Goal: Information Seeking & Learning: Learn about a topic

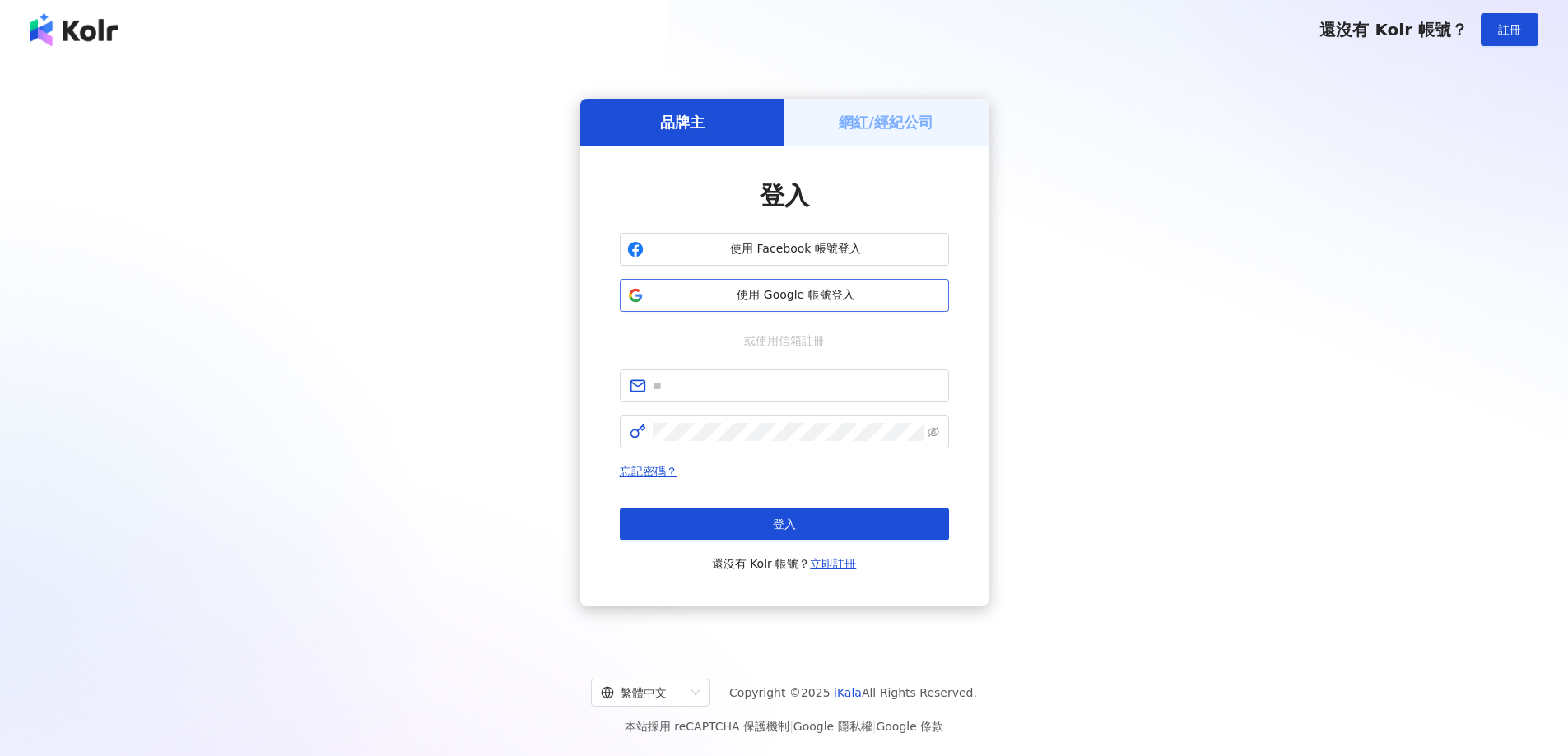
click at [828, 302] on span "使用 Google 帳號登入" at bounding box center [795, 294] width 292 height 16
click at [738, 298] on span "使用 Google 帳號登入" at bounding box center [795, 294] width 292 height 16
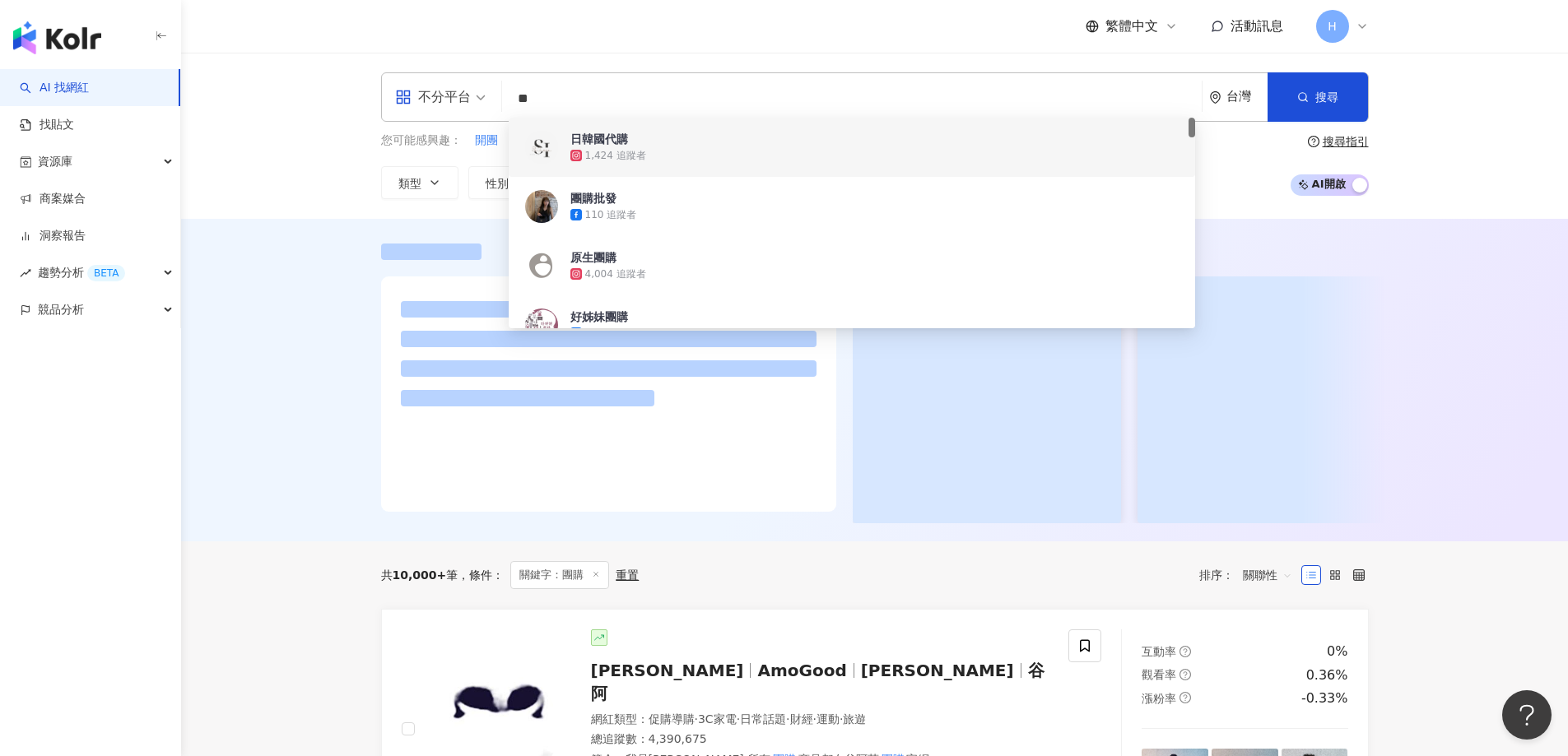
click at [472, 101] on span "不分平台" at bounding box center [440, 97] width 91 height 27
type input "**"
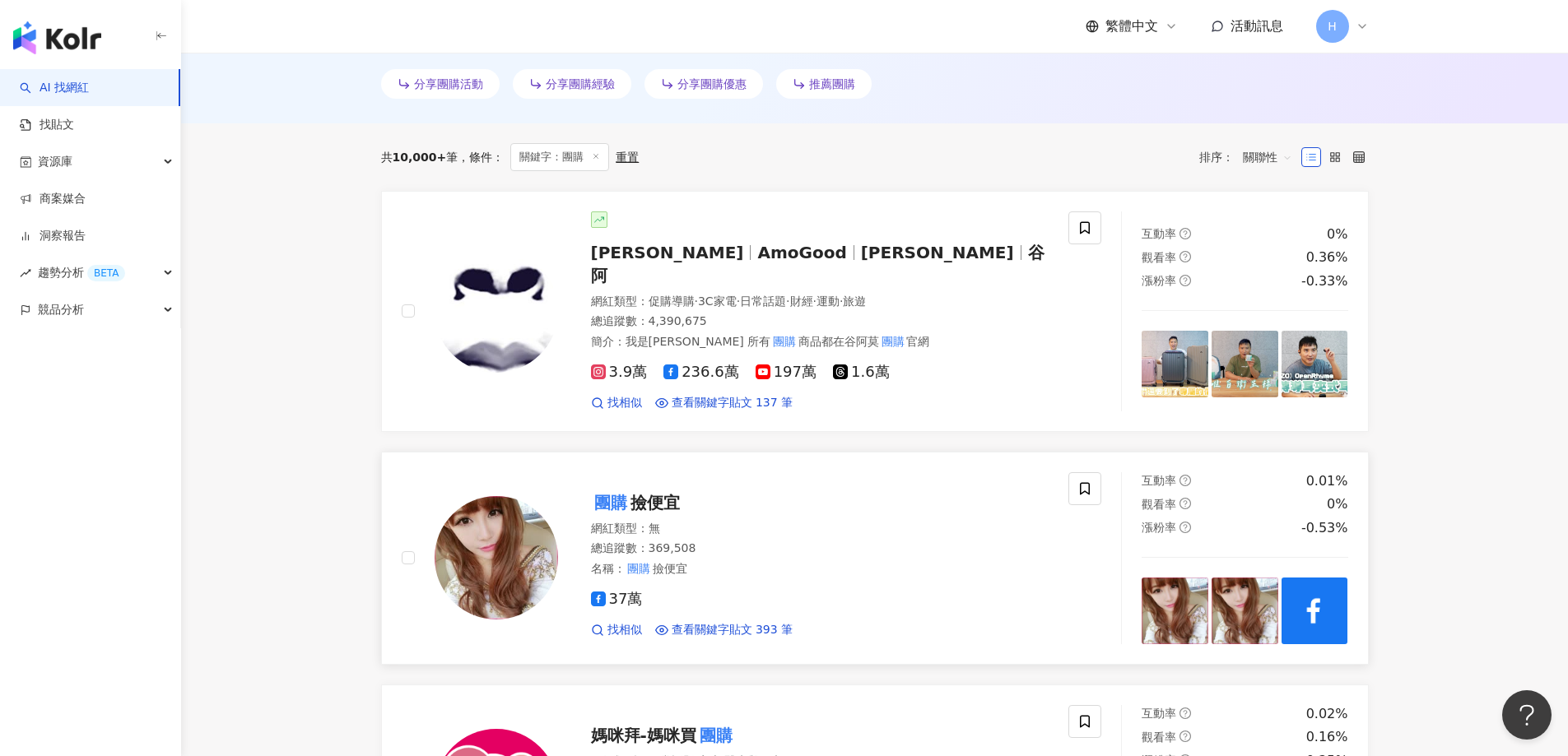
scroll to position [575, 0]
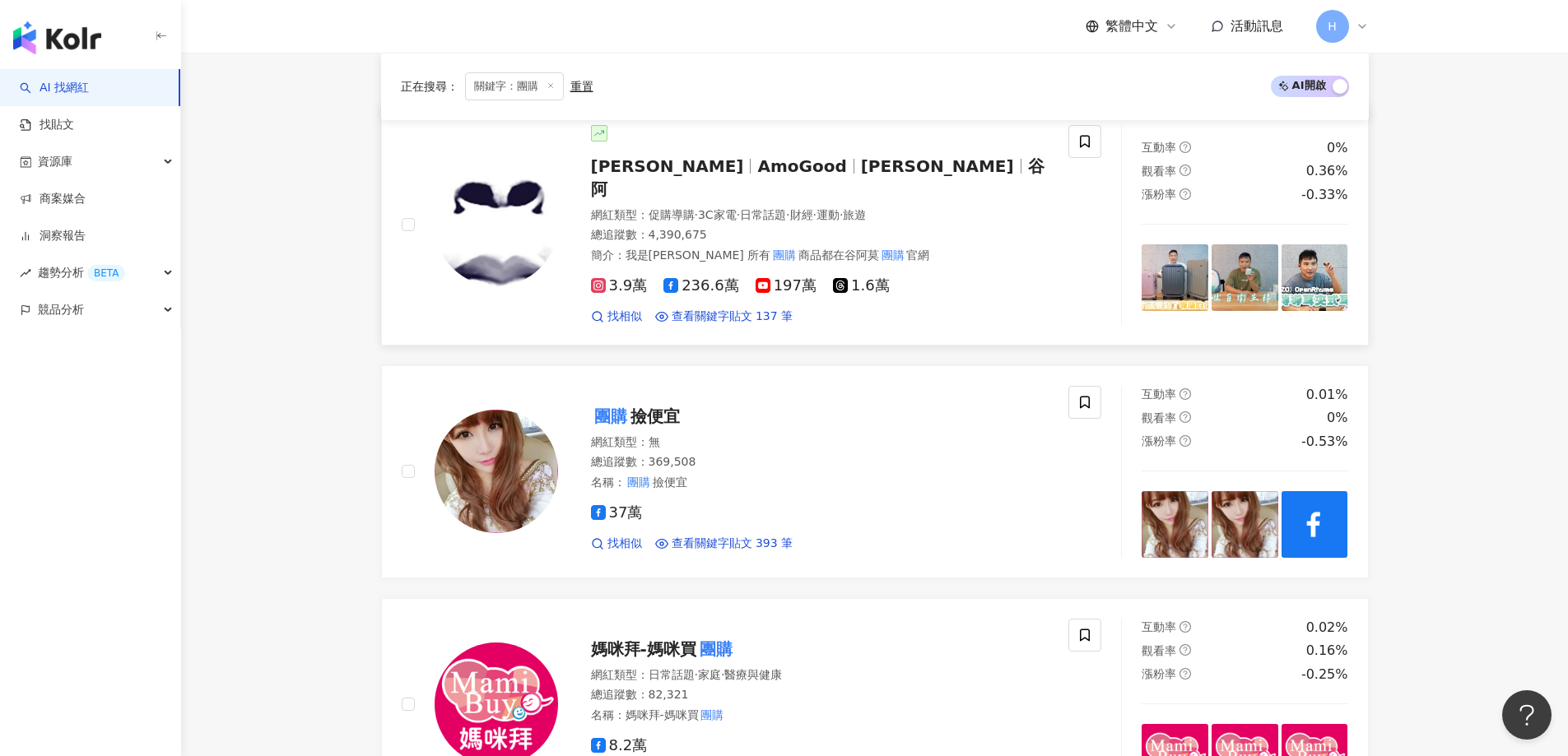
click at [1312, 256] on img at bounding box center [1315, 278] width 67 height 67
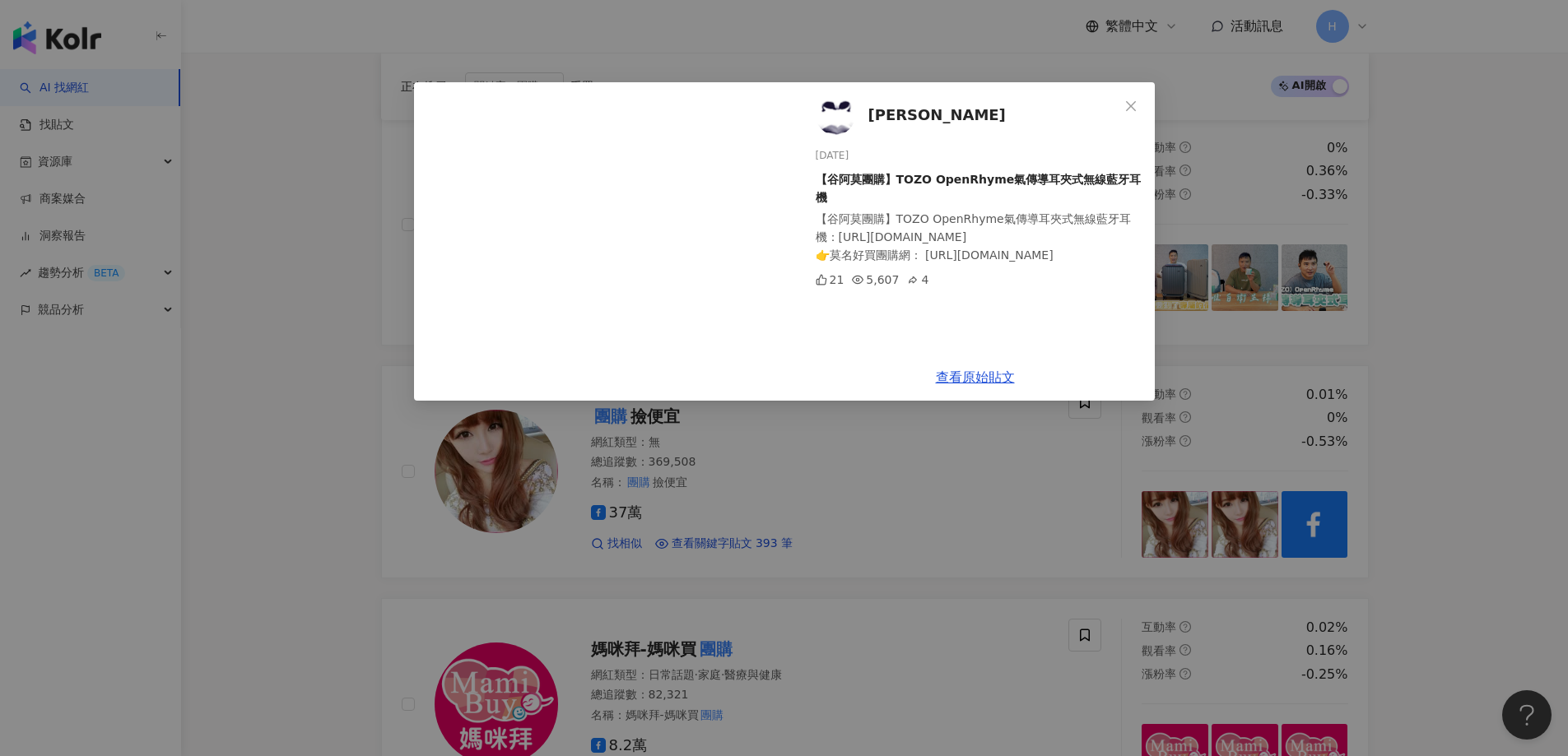
click at [1367, 325] on div "谷阿莫 [DATE] 【谷阿莫團購】TOZO OpenRhyme氣傳導耳夾式無線藍牙耳機 【谷阿莫團購】TOZO OpenRhyme氣傳導耳夾式無線藍牙耳機：…" at bounding box center [784, 378] width 1568 height 756
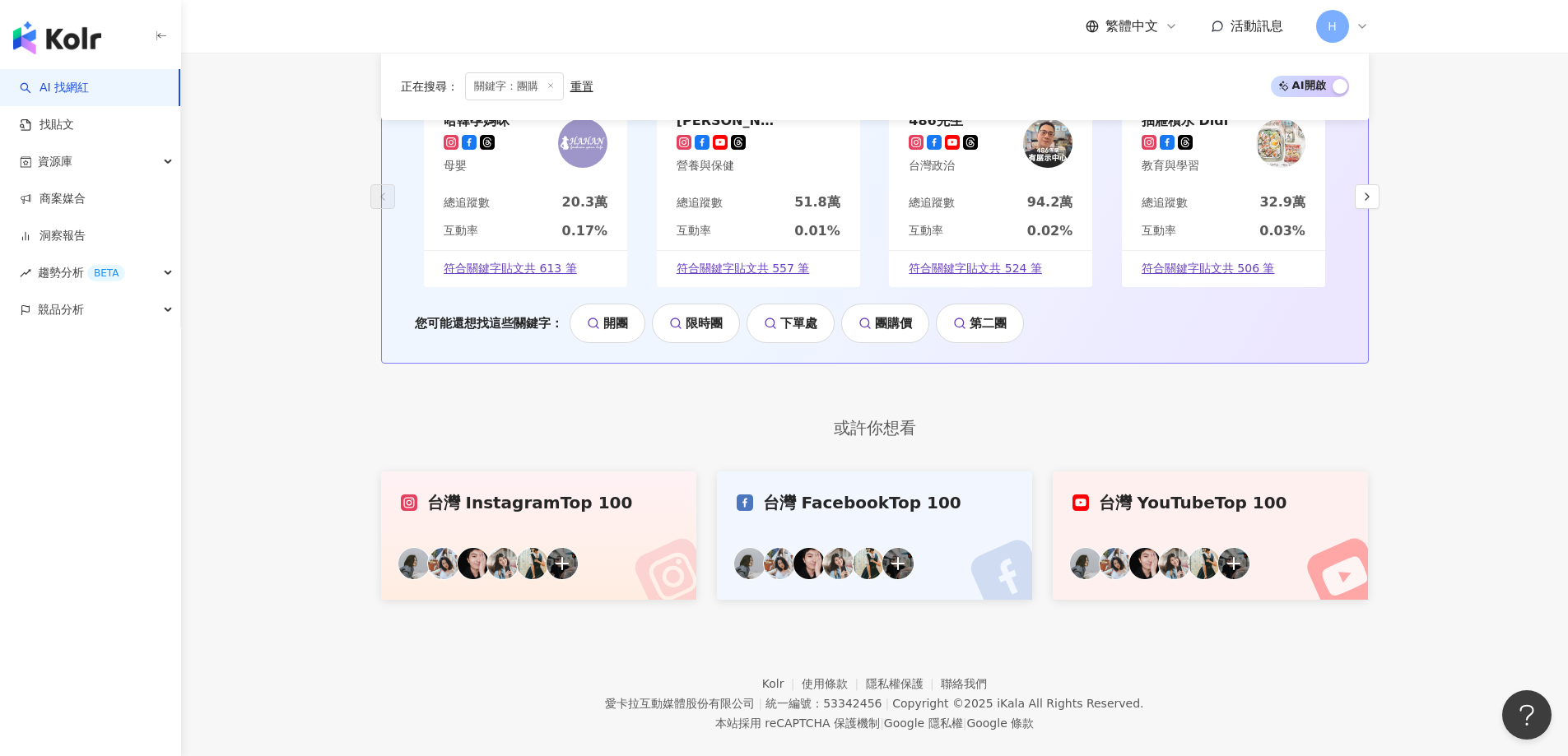
scroll to position [3850, 0]
